Goal: Navigation & Orientation: Go to known website

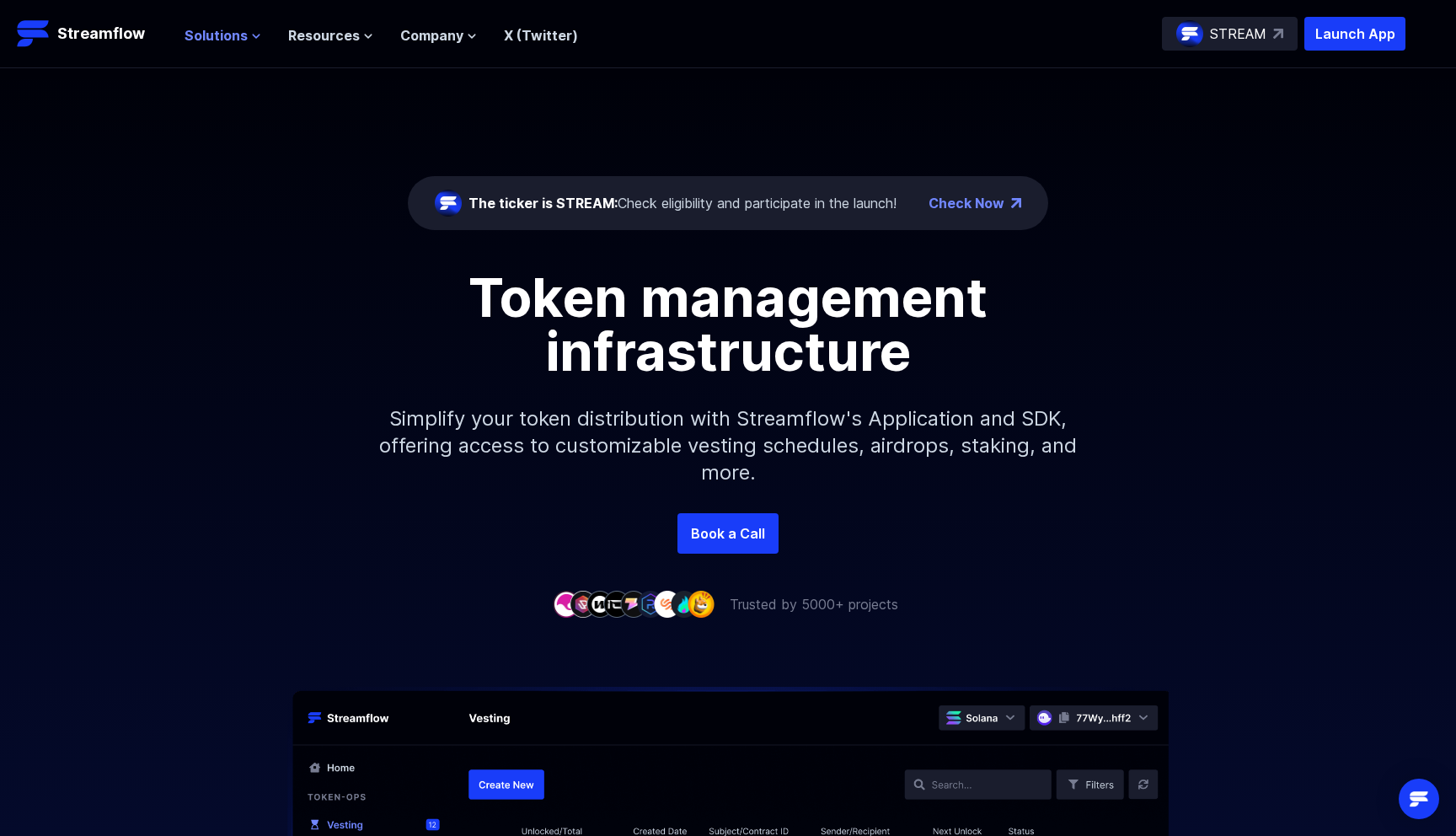
click at [235, 42] on span "Solutions" at bounding box center [215, 36] width 63 height 20
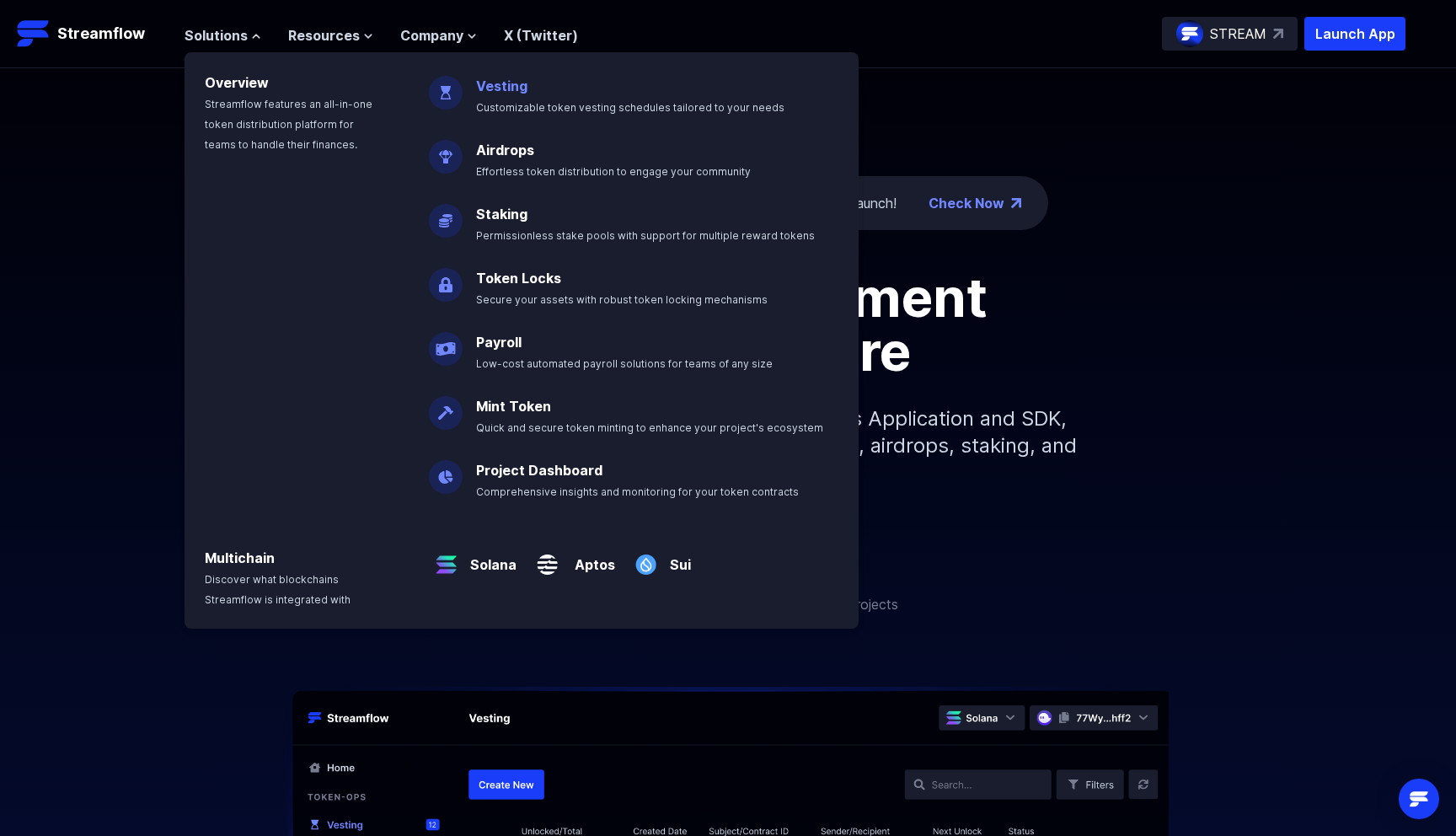
click at [499, 95] on p "Vesting Customizable token vesting schedules tailored to your needs" at bounding box center [642, 89] width 352 height 54
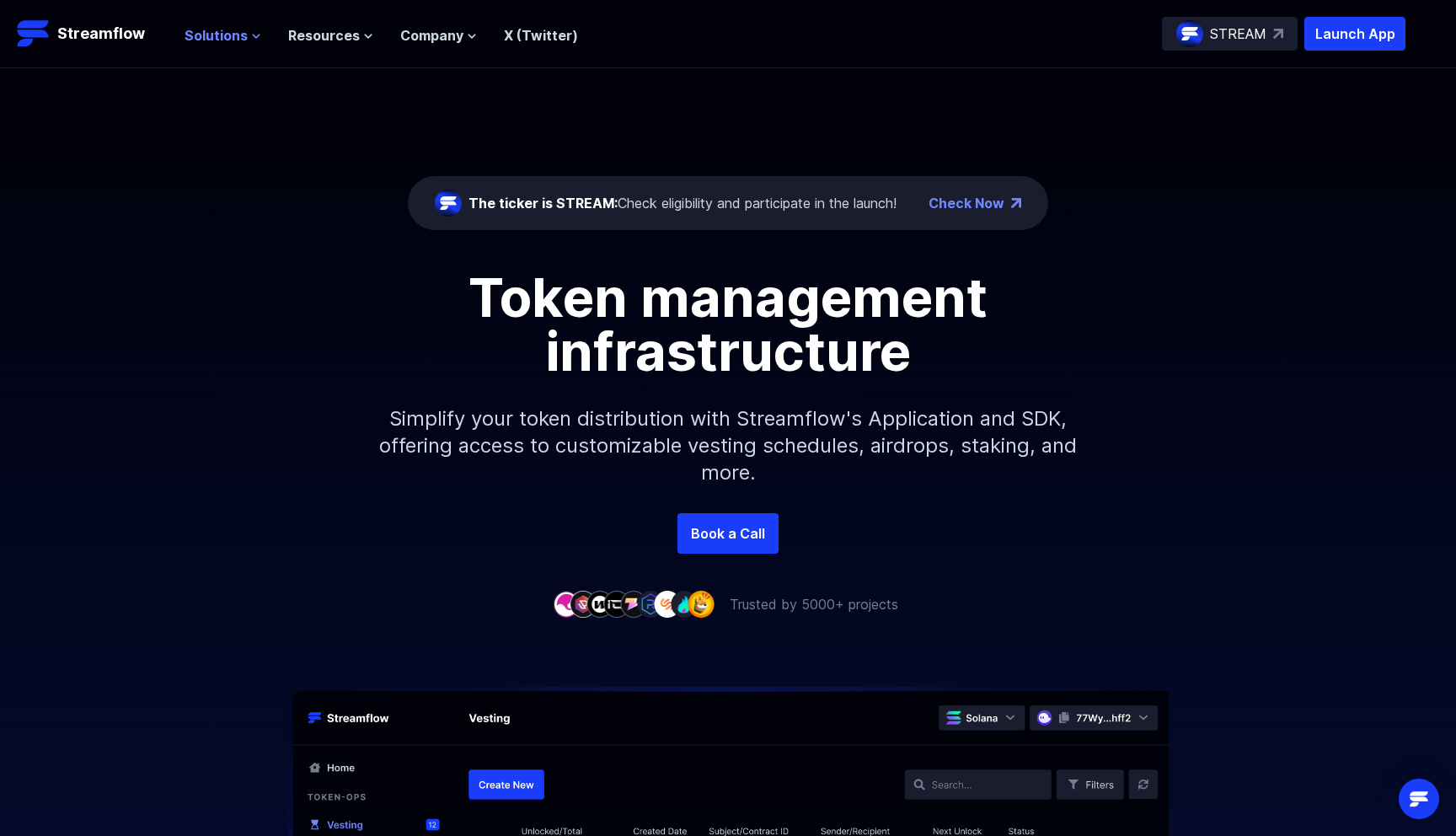
click at [212, 26] on span "Solutions" at bounding box center [215, 36] width 63 height 20
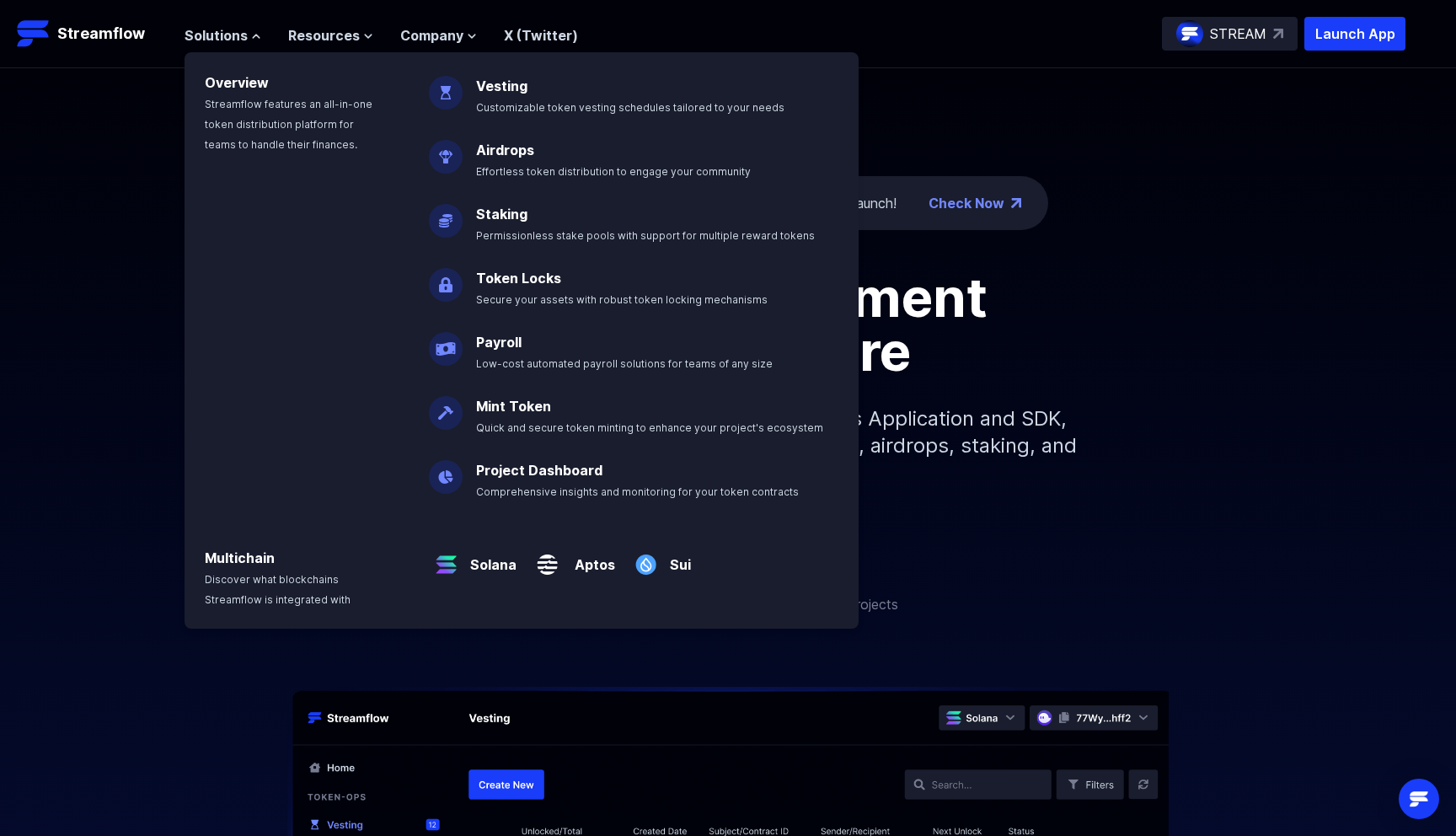
click at [459, 98] on img at bounding box center [445, 86] width 34 height 47
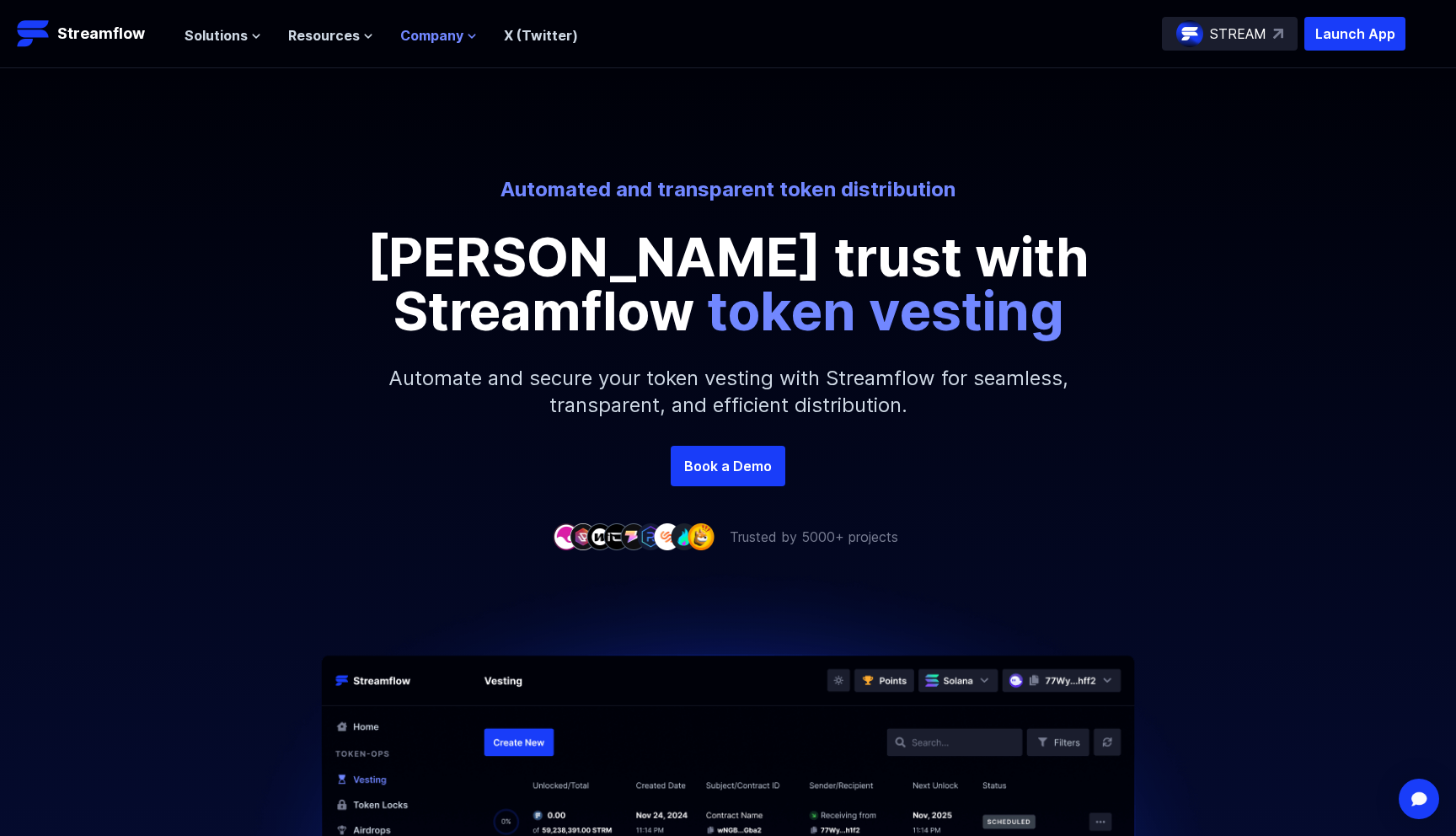
click at [433, 34] on span "Company" at bounding box center [431, 36] width 63 height 20
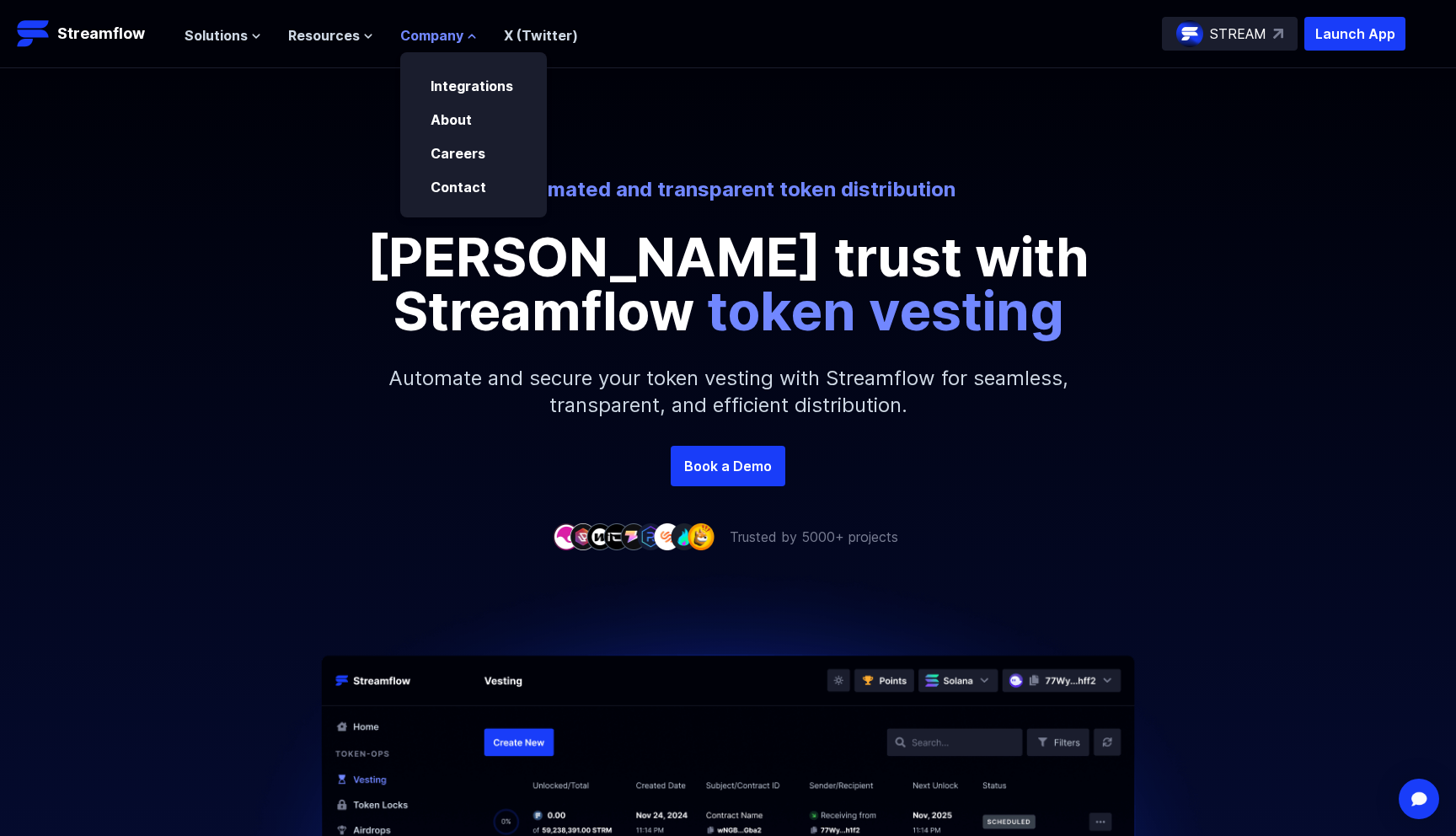
click at [433, 34] on span "Company" at bounding box center [431, 36] width 63 height 20
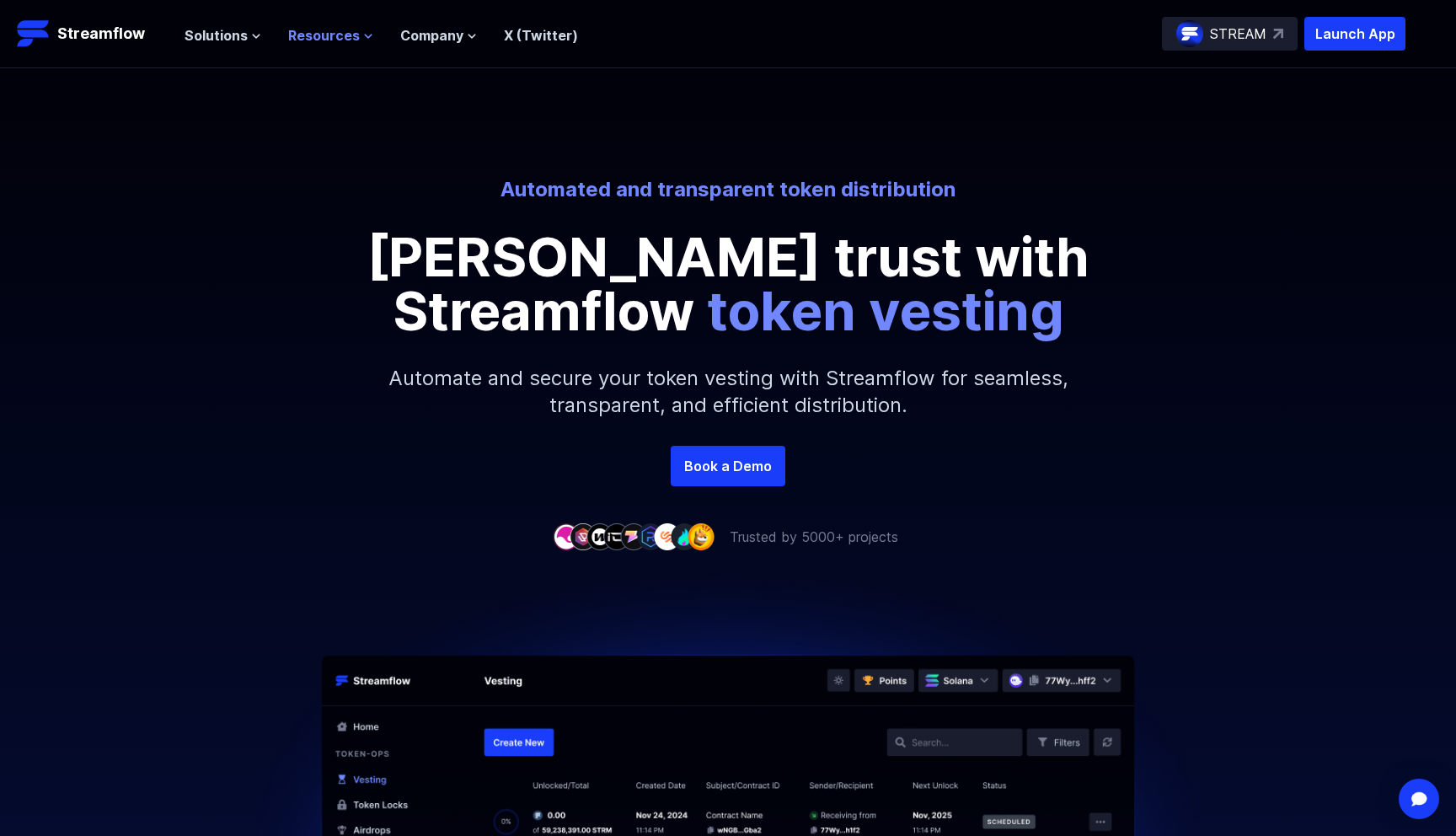
click at [343, 32] on span "Resources" at bounding box center [324, 36] width 71 height 20
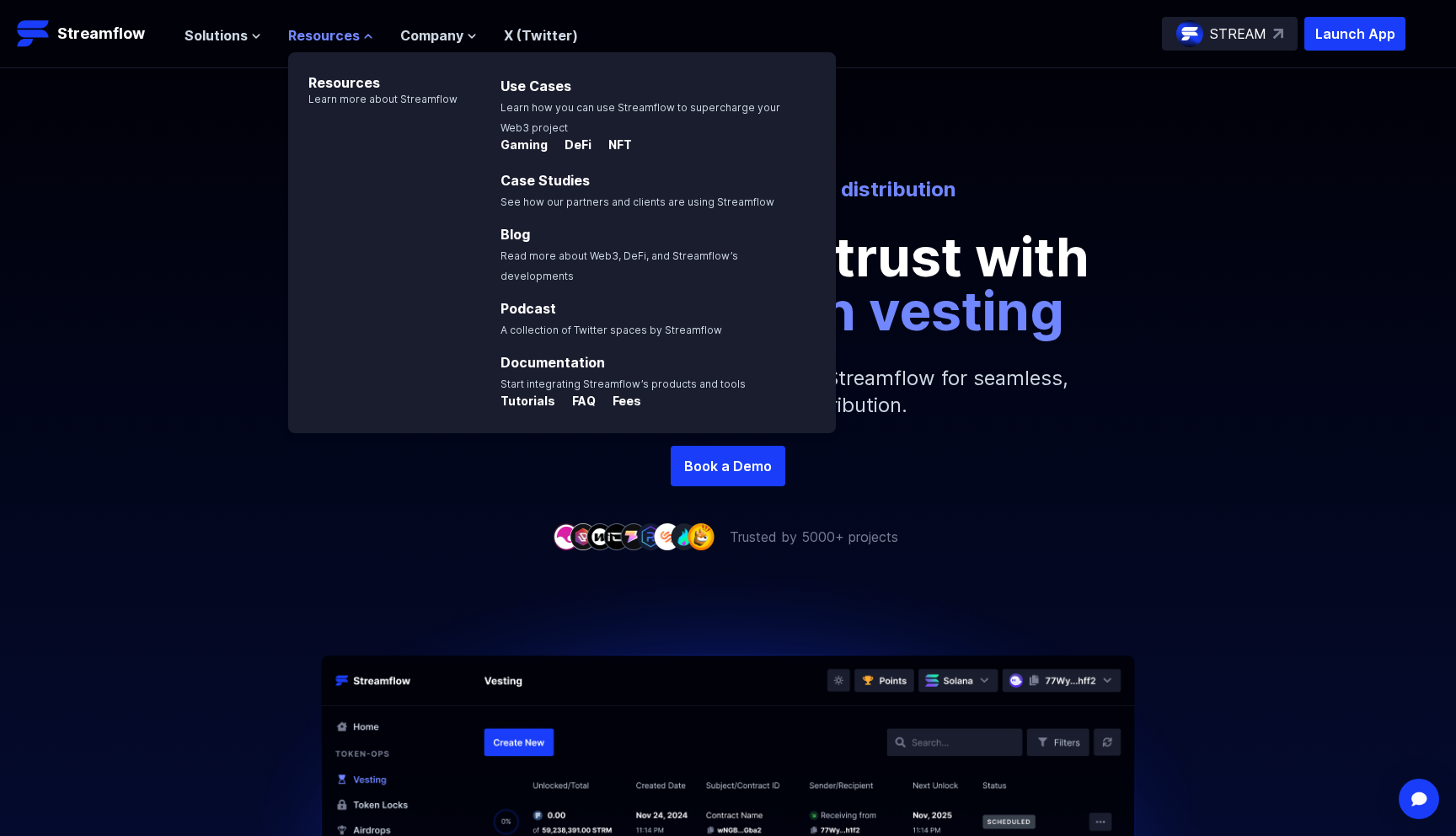
click at [343, 32] on span "Resources" at bounding box center [324, 36] width 71 height 20
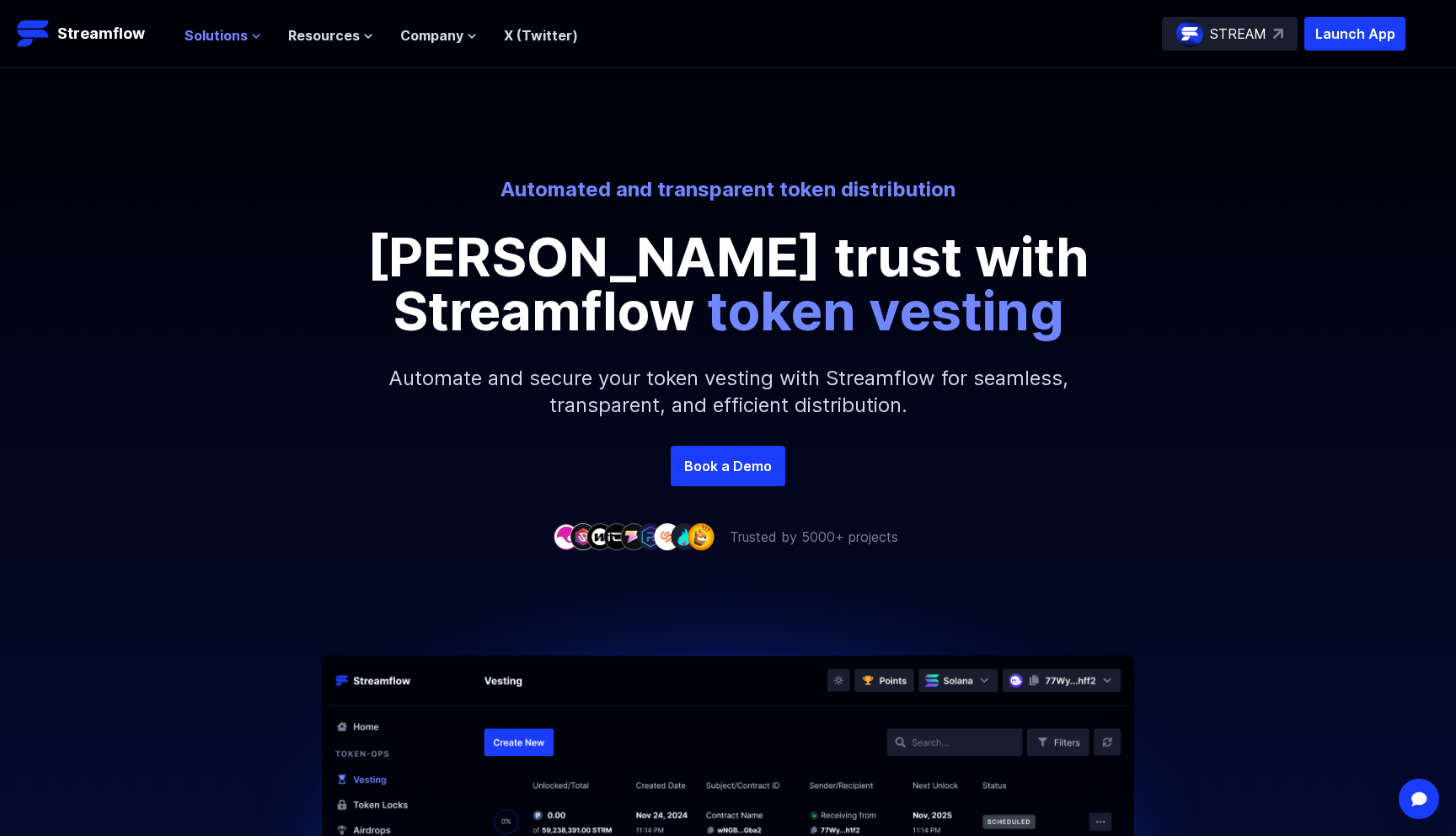
click at [214, 27] on span "Solutions" at bounding box center [215, 36] width 63 height 20
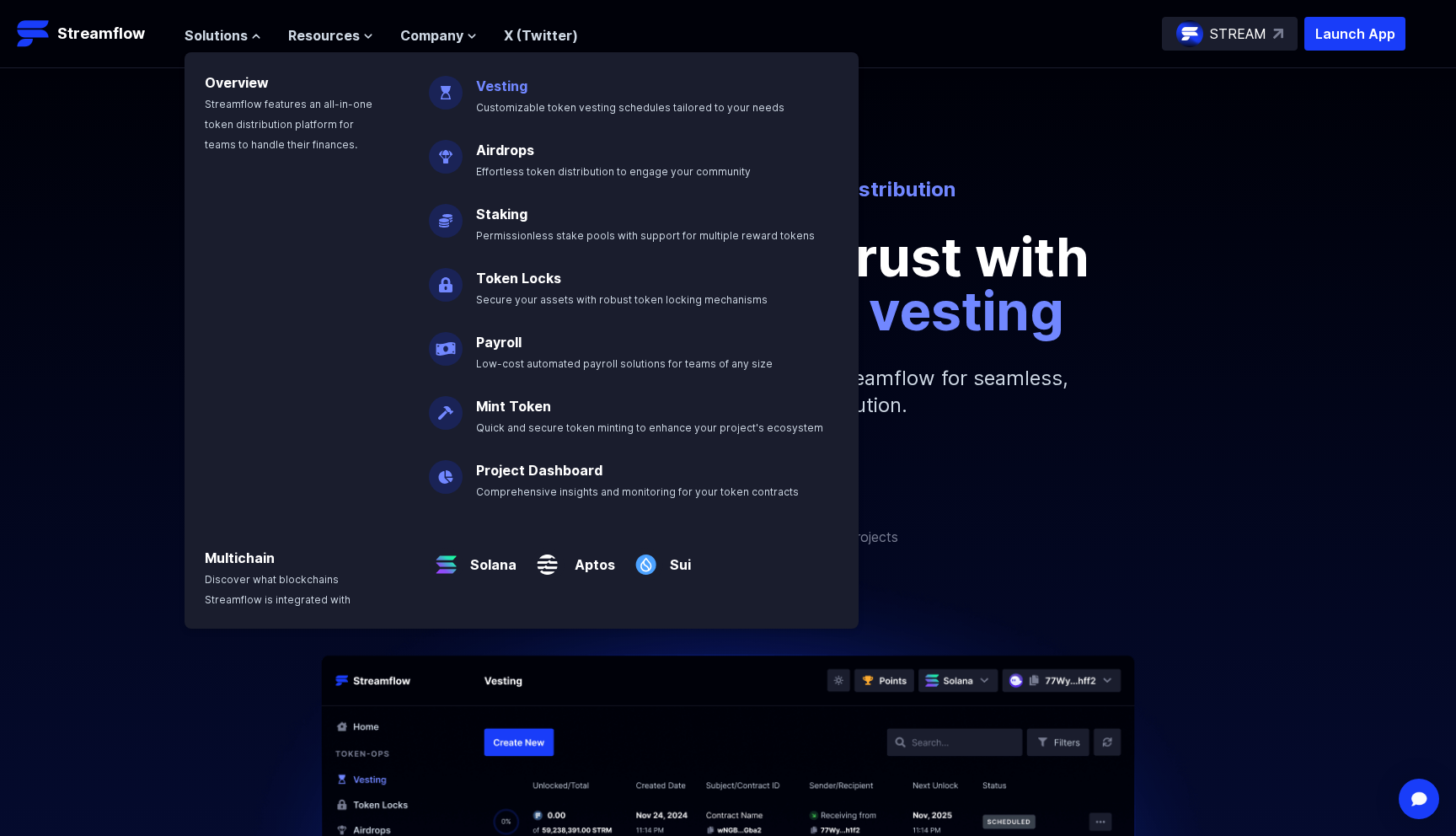
click at [513, 103] on span "Customizable token vesting schedules tailored to your needs" at bounding box center [631, 108] width 309 height 13
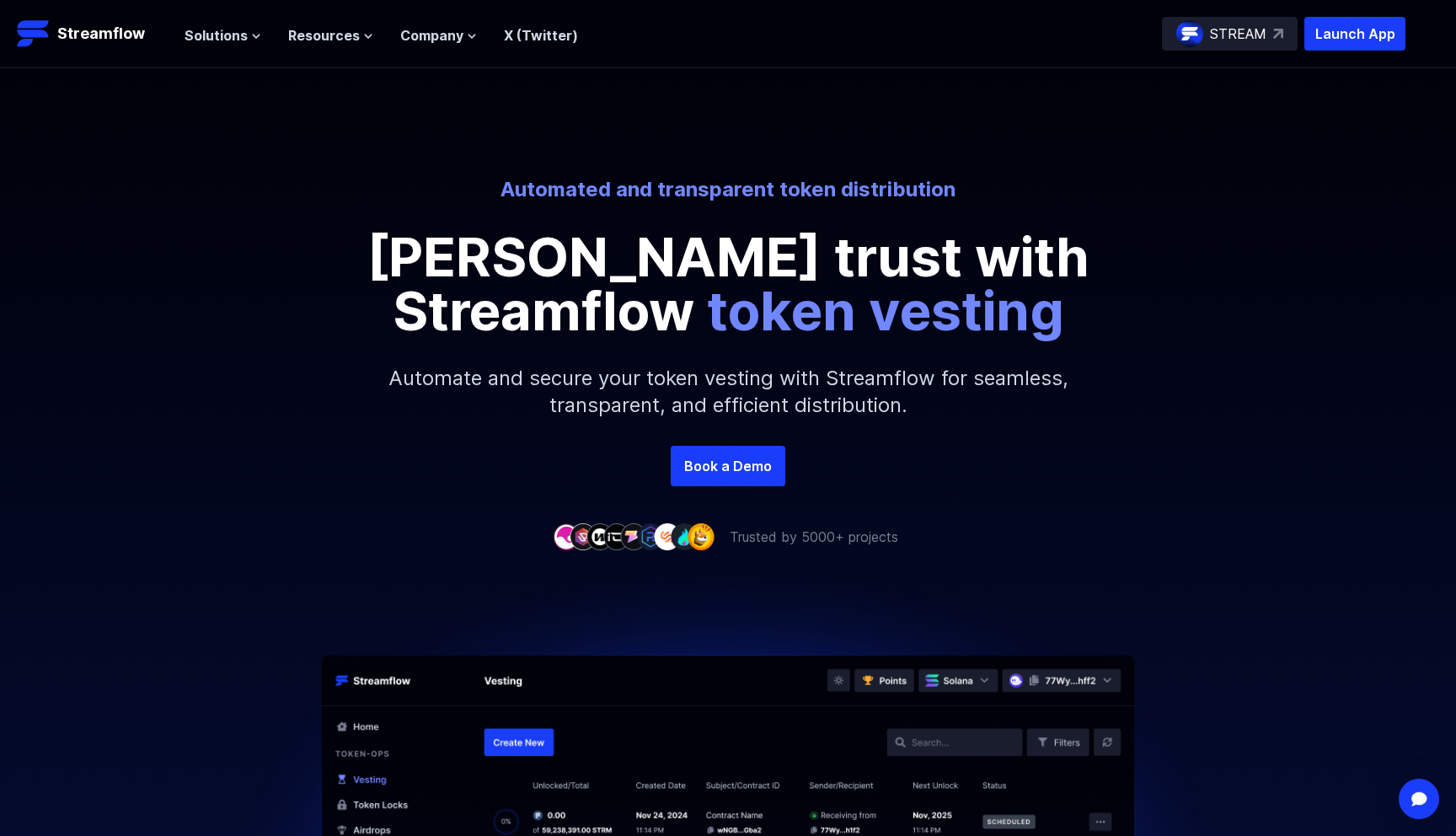
click at [1268, 37] on div "STREAM" at bounding box center [1230, 33] width 136 height 34
click at [1320, 39] on p "Launch App" at bounding box center [1355, 33] width 101 height 34
